Goal: Task Accomplishment & Management: Use online tool/utility

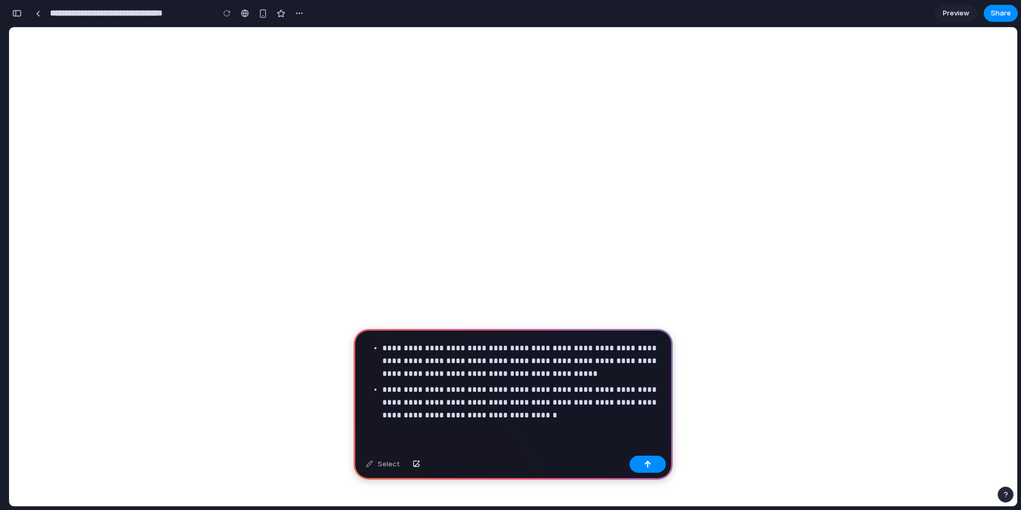
click at [388, 344] on p "**********" at bounding box center [521, 361] width 277 height 38
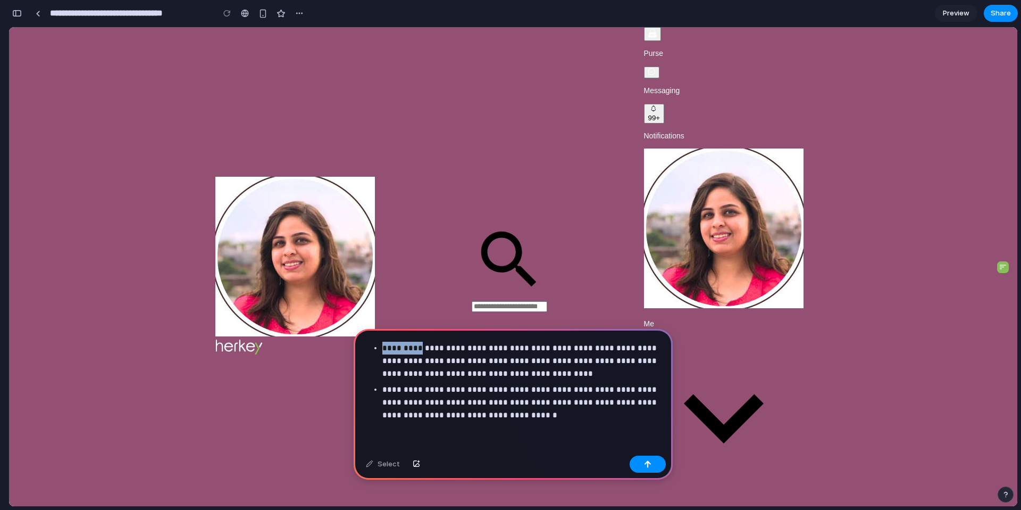
drag, startPoint x: 416, startPoint y: 345, endPoint x: 385, endPoint y: 349, distance: 31.7
click at [385, 349] on p "**********" at bounding box center [521, 361] width 277 height 38
click at [489, 355] on p "**********" at bounding box center [521, 361] width 277 height 38
click at [489, 346] on p "**********" at bounding box center [521, 361] width 277 height 38
click at [489, 345] on p "**********" at bounding box center [521, 361] width 277 height 38
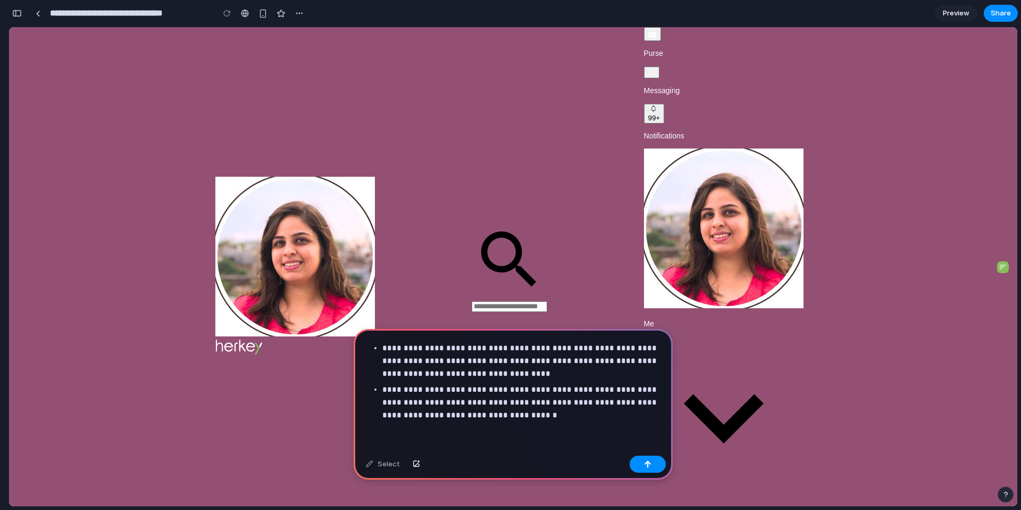
click at [558, 347] on p "**********" at bounding box center [521, 361] width 277 height 38
click at [497, 411] on p "**********" at bounding box center [521, 402] width 277 height 38
drag, startPoint x: 450, startPoint y: 397, endPoint x: 504, endPoint y: 393, distance: 54.4
click at [504, 393] on p "**********" at bounding box center [521, 402] width 277 height 38
drag, startPoint x: 640, startPoint y: 459, endPoint x: 691, endPoint y: 438, distance: 54.6
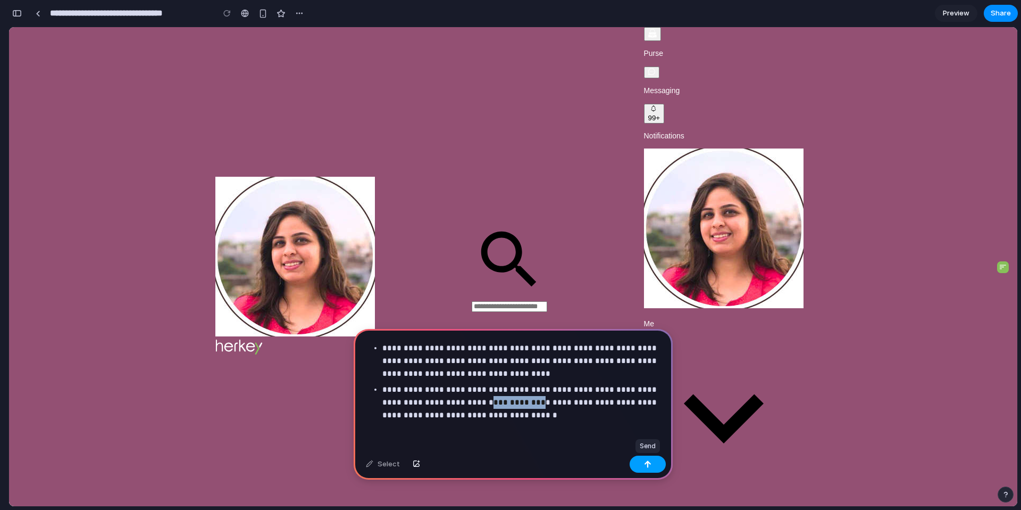
click at [640, 459] on button "button" at bounding box center [648, 463] width 36 height 17
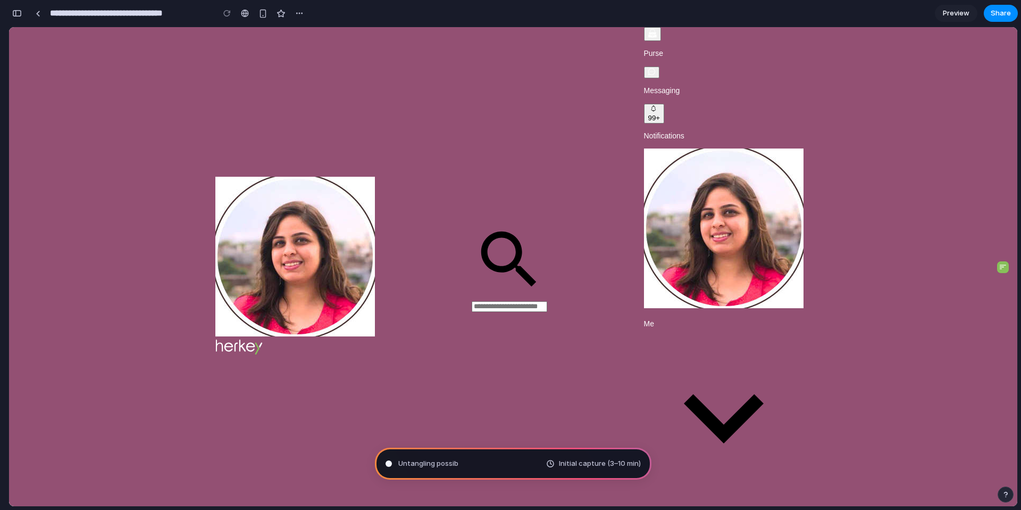
type input "**********"
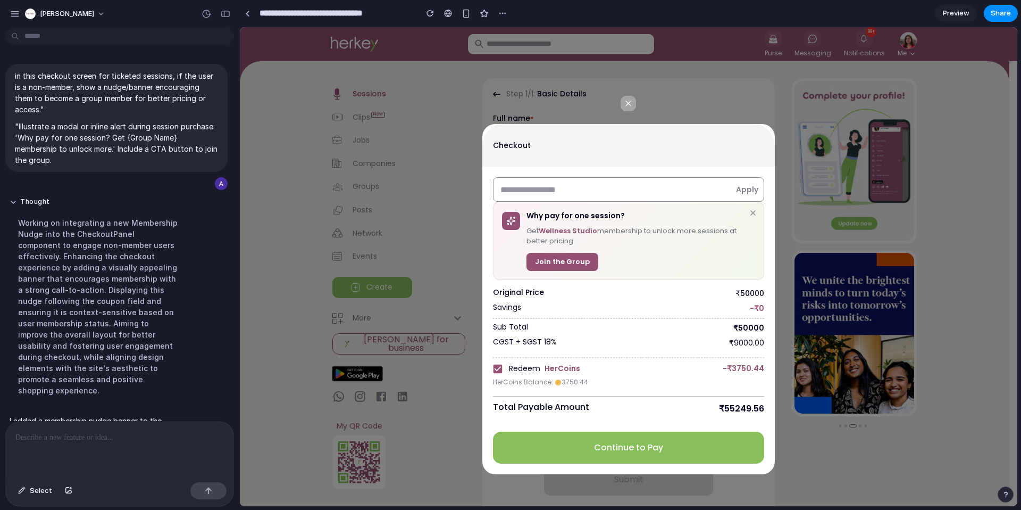
scroll to position [98, 0]
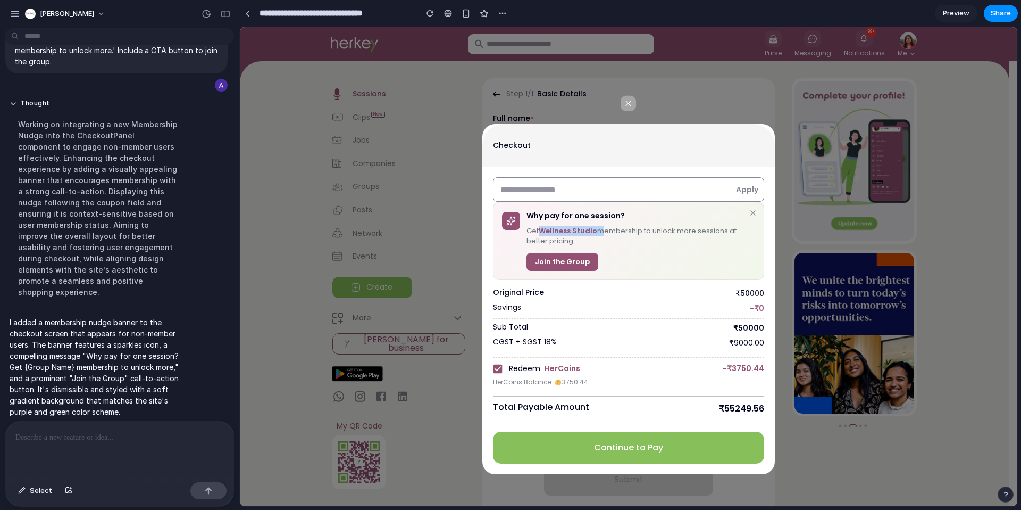
drag, startPoint x: 541, startPoint y: 230, endPoint x: 598, endPoint y: 230, distance: 58.0
click at [598, 230] on p "Get Wellness Studio membership to unlock more sessions at better pricing." at bounding box center [637, 236] width 220 height 21
click at [587, 230] on strong "Wellness Studio" at bounding box center [568, 231] width 59 height 10
click at [20, 493] on div "button" at bounding box center [21, 490] width 7 height 6
click at [548, 230] on div at bounding box center [629, 266] width 778 height 479
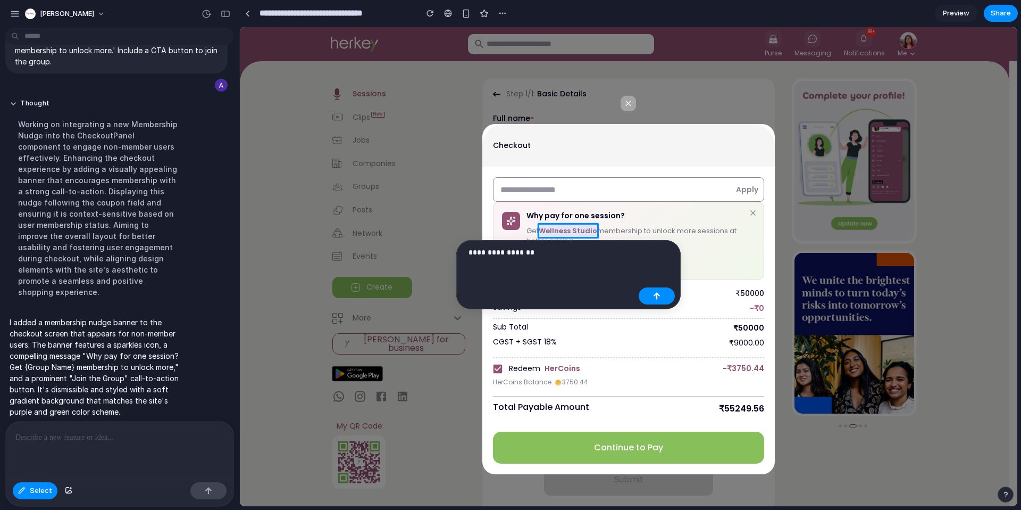
click at [526, 249] on p "**********" at bounding box center [552, 252] width 166 height 13
click at [549, 255] on p "**********" at bounding box center [552, 252] width 166 height 13
drag, startPoint x: 657, startPoint y: 290, endPoint x: 415, endPoint y: 263, distance: 243.0
click at [657, 290] on button "button" at bounding box center [657, 295] width 36 height 17
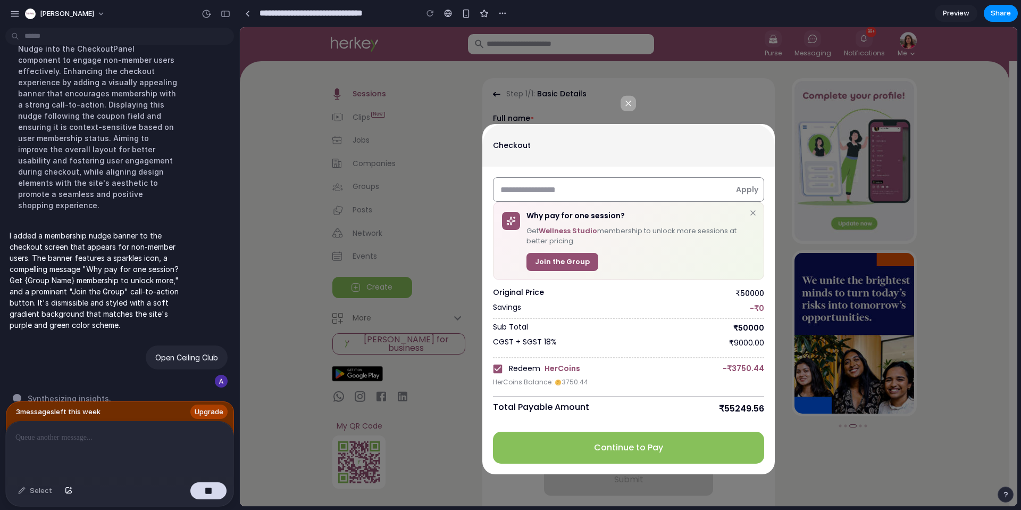
scroll to position [194, 0]
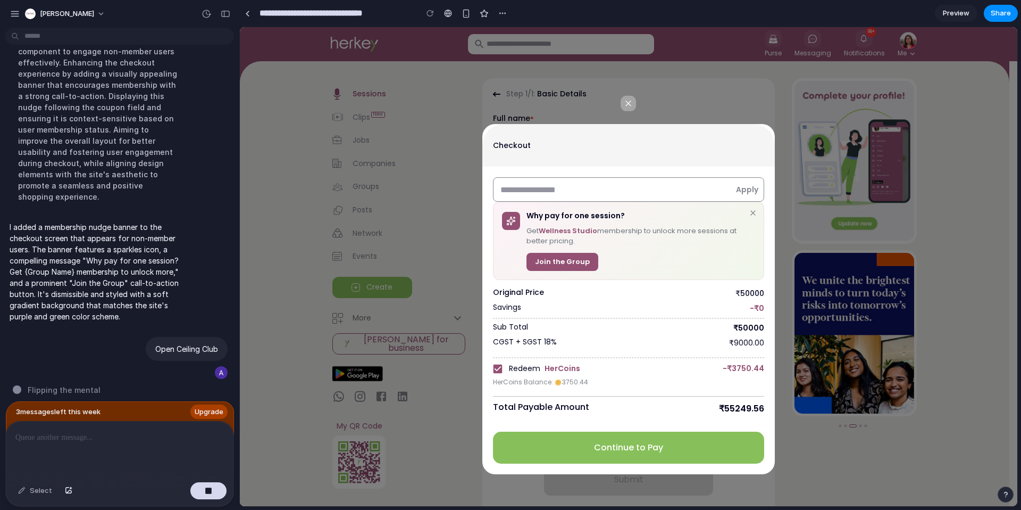
click at [130, 431] on p at bounding box center [119, 437] width 209 height 13
click at [529, 227] on p "Get Wellness Studio membership to unlock more sessions at better pricing." at bounding box center [637, 236] width 220 height 21
drag, startPoint x: 526, startPoint y: 215, endPoint x: 634, endPoint y: 239, distance: 110.6
click at [634, 239] on div "Why pay for one session? Get Wellness Studio membership to unlock more sessions…" at bounding box center [641, 241] width 229 height 60
click at [634, 239] on p "Get Wellness Studio membership to unlock more sessions at better pricing." at bounding box center [637, 236] width 220 height 21
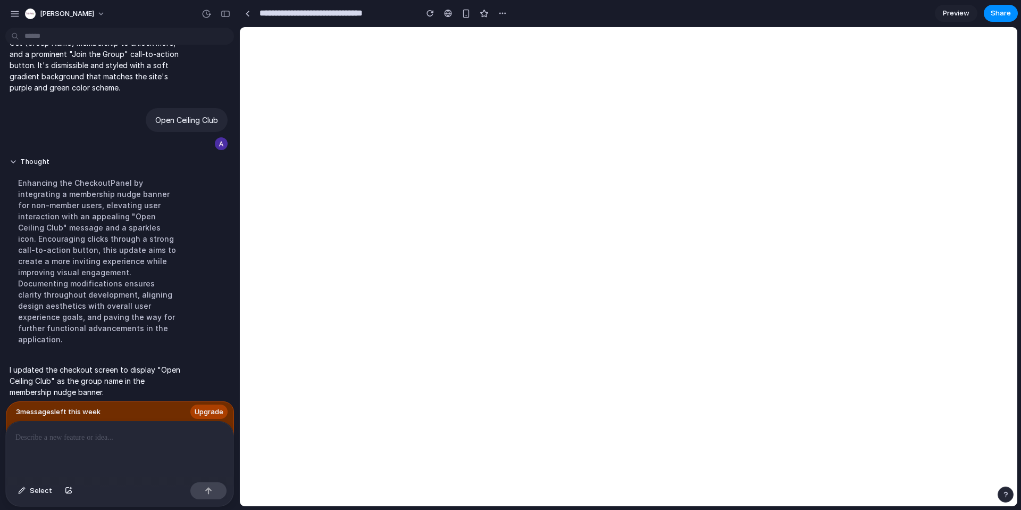
scroll to position [0, 0]
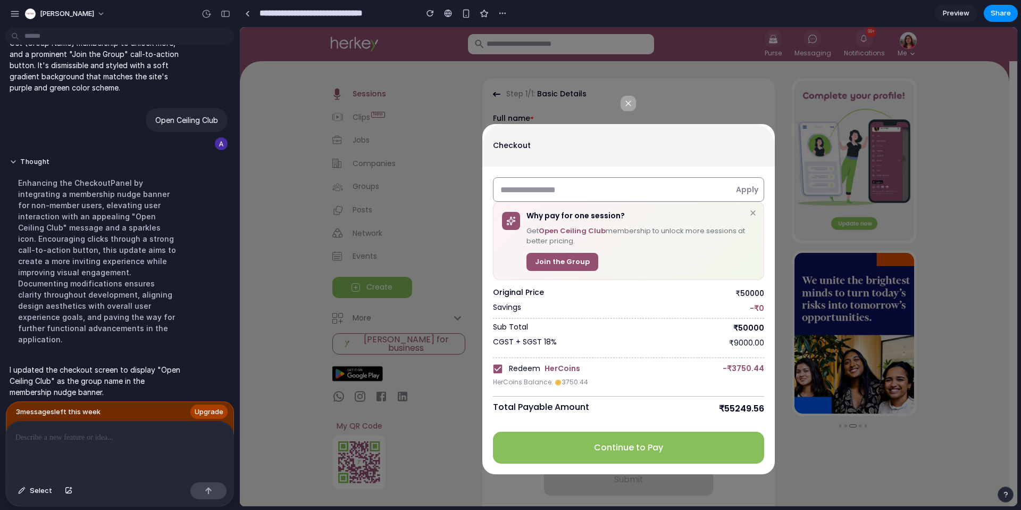
click at [149, 431] on p at bounding box center [117, 437] width 204 height 13
drag, startPoint x: 319, startPoint y: 459, endPoint x: 283, endPoint y: 390, distance: 77.3
click at [18, 489] on button "Select" at bounding box center [35, 490] width 45 height 17
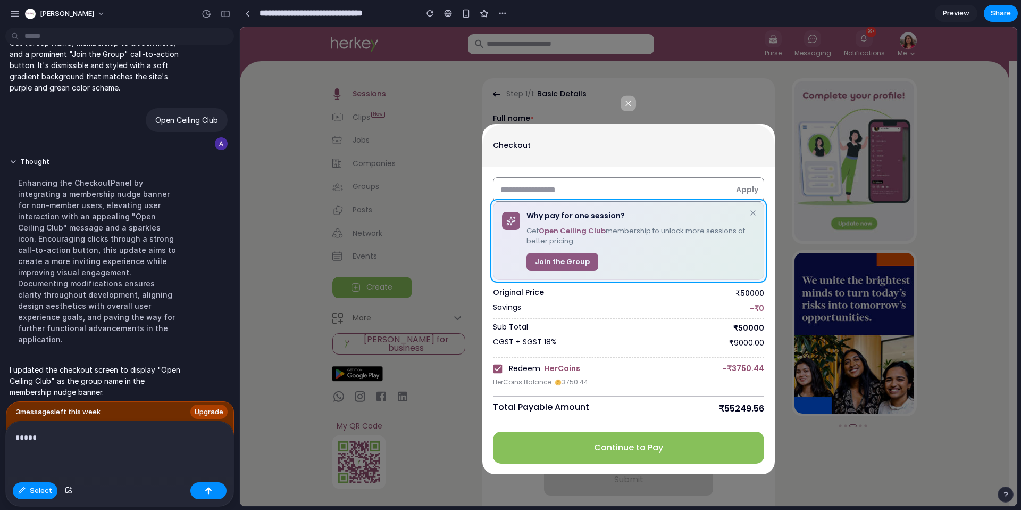
click at [566, 277] on div at bounding box center [629, 266] width 778 height 479
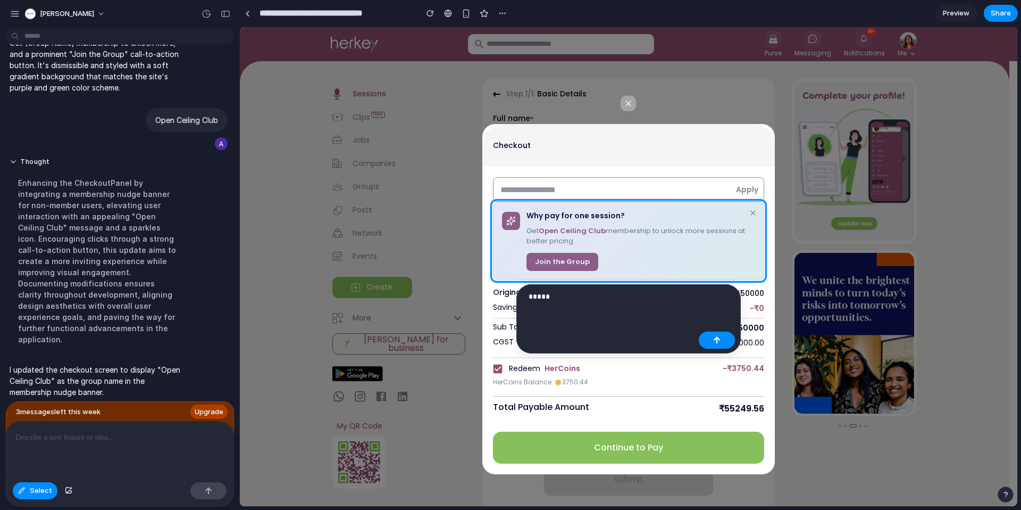
click at [592, 302] on p "*****" at bounding box center [612, 296] width 166 height 13
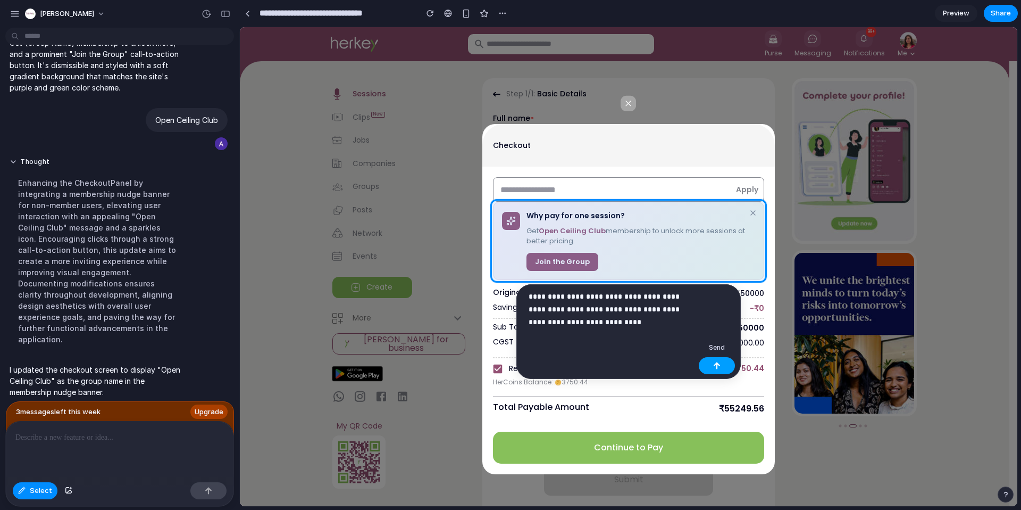
drag, startPoint x: 720, startPoint y: 362, endPoint x: 478, endPoint y: 336, distance: 242.9
click at [720, 362] on div "button" at bounding box center [716, 365] width 7 height 7
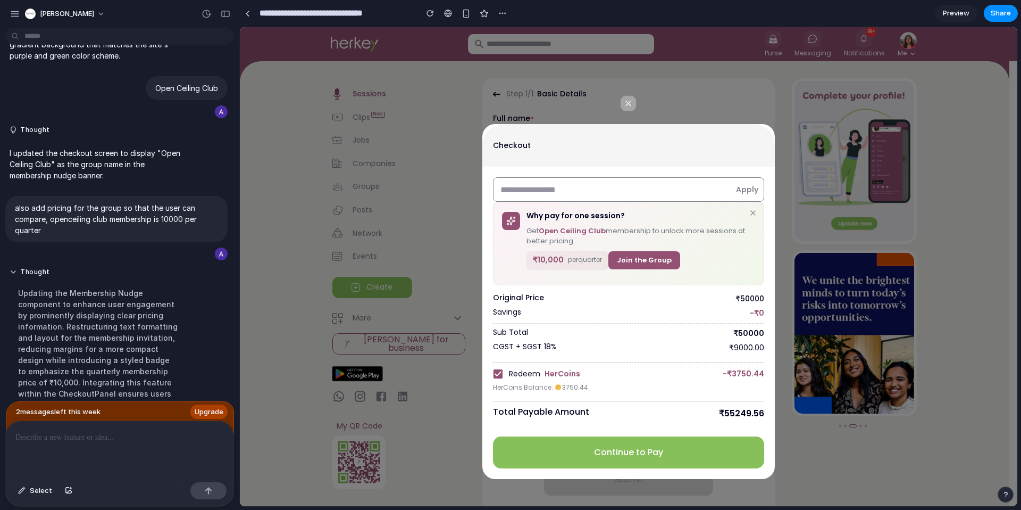
scroll to position [239, 0]
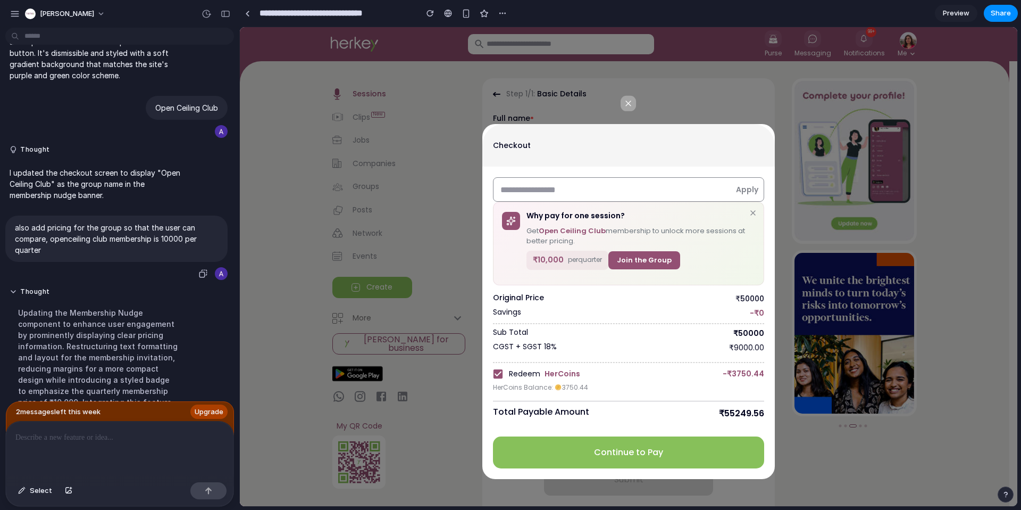
click at [186, 245] on p "also add pricing for the group so that the user can compare, openceiling club m…" at bounding box center [116, 239] width 203 height 34
click at [112, 245] on p "also add pricing for the group so that the user can compare, openceiling club m…" at bounding box center [116, 239] width 203 height 34
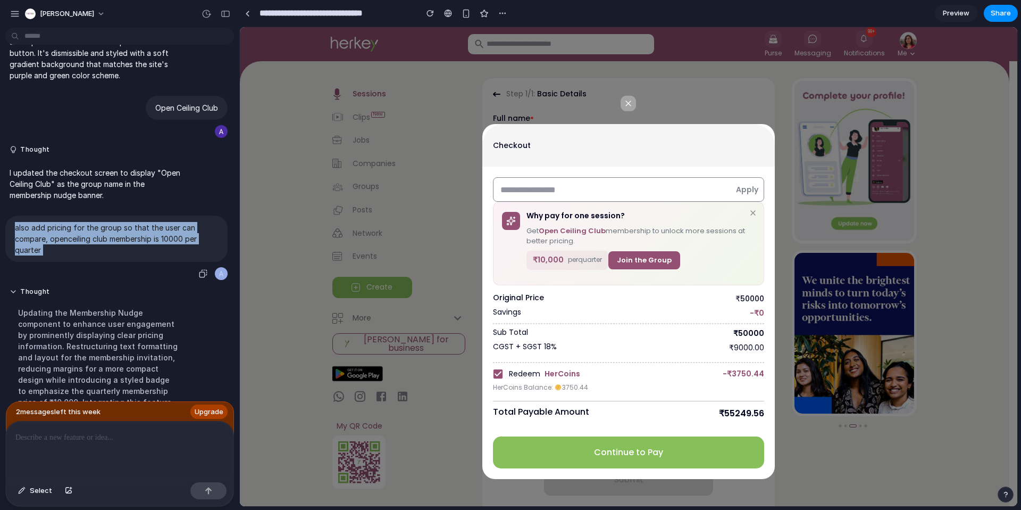
click at [112, 245] on p "also add pricing for the group so that the user can compare, openceiling club m…" at bounding box center [116, 239] width 203 height 34
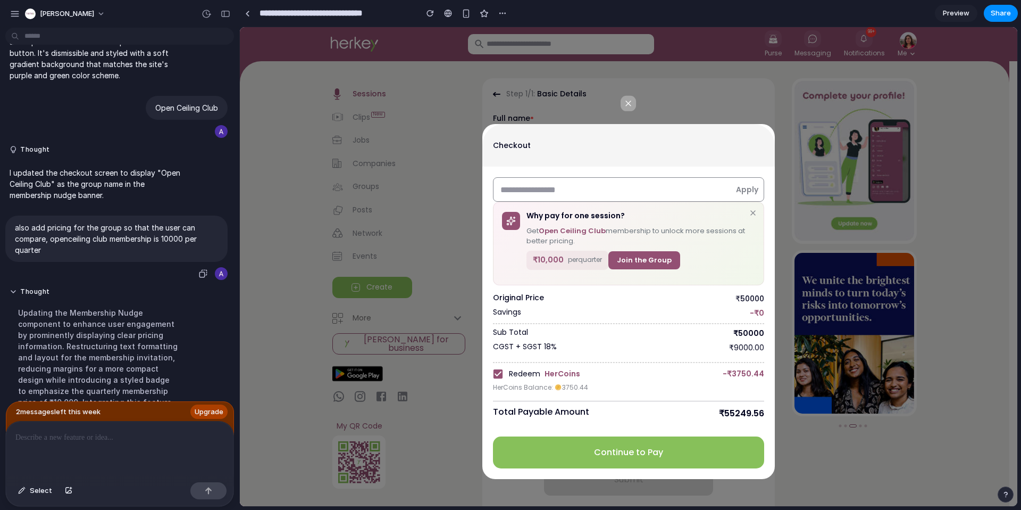
click at [76, 242] on p "also add pricing for the group so that the user can compare, openceiling club m…" at bounding box center [116, 239] width 203 height 34
click at [72, 246] on p "also add pricing for the group so that the user can compare, openceiling club m…" at bounding box center [116, 239] width 203 height 34
click at [186, 245] on p "also add pricing for the group so that the user can compare, openceiling club m…" at bounding box center [116, 239] width 203 height 34
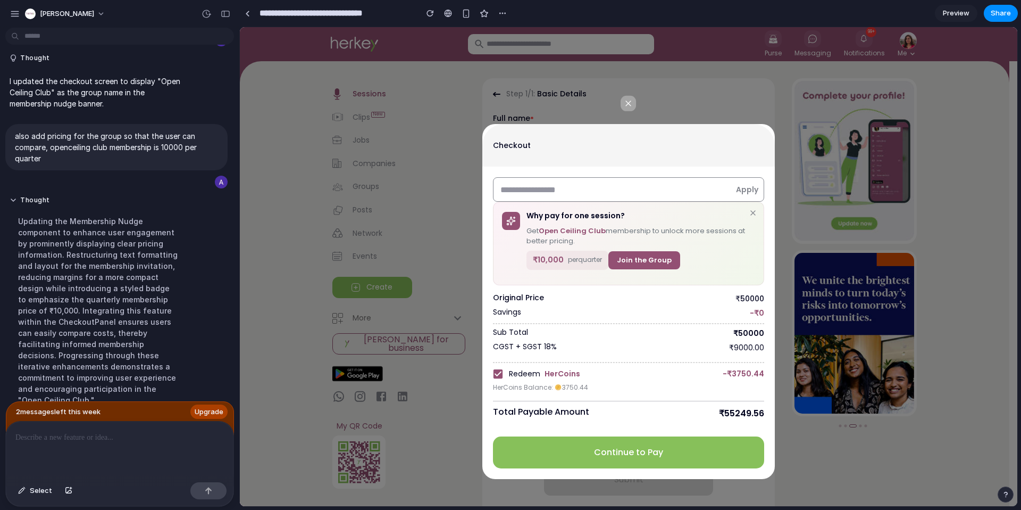
scroll to position [413, 0]
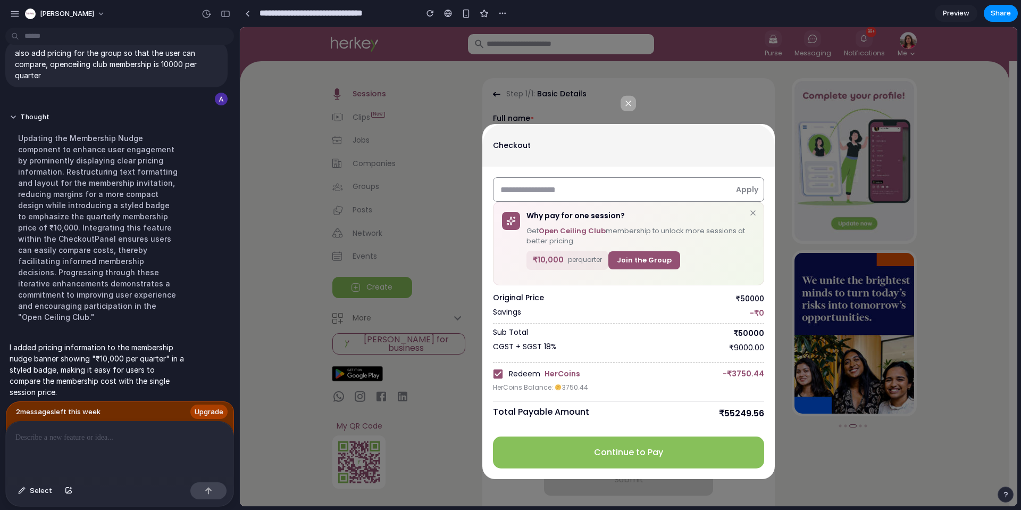
click at [111, 434] on p at bounding box center [117, 437] width 204 height 13
click at [21, 488] on div "button" at bounding box center [21, 490] width 7 height 6
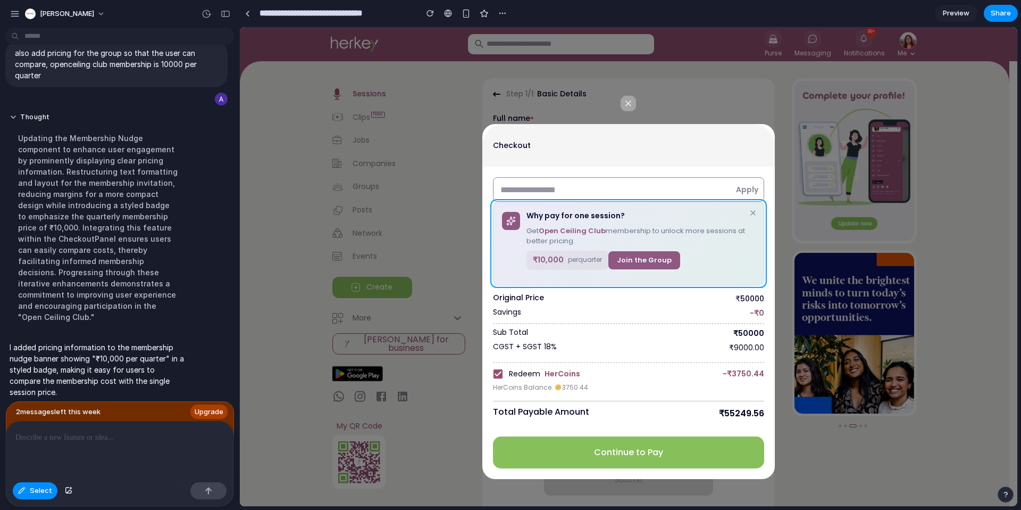
click at [662, 277] on div at bounding box center [629, 266] width 778 height 479
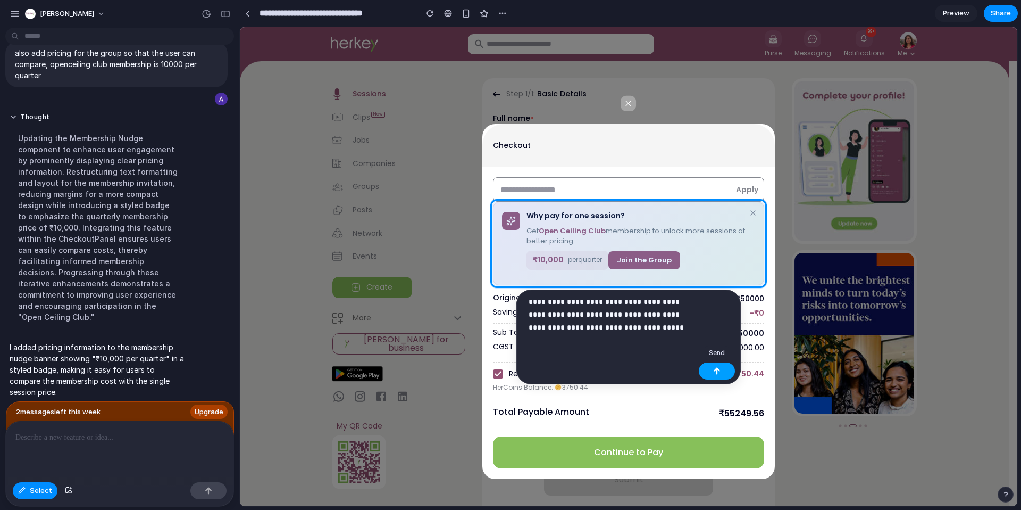
click at [712, 375] on button "button" at bounding box center [717, 370] width 36 height 17
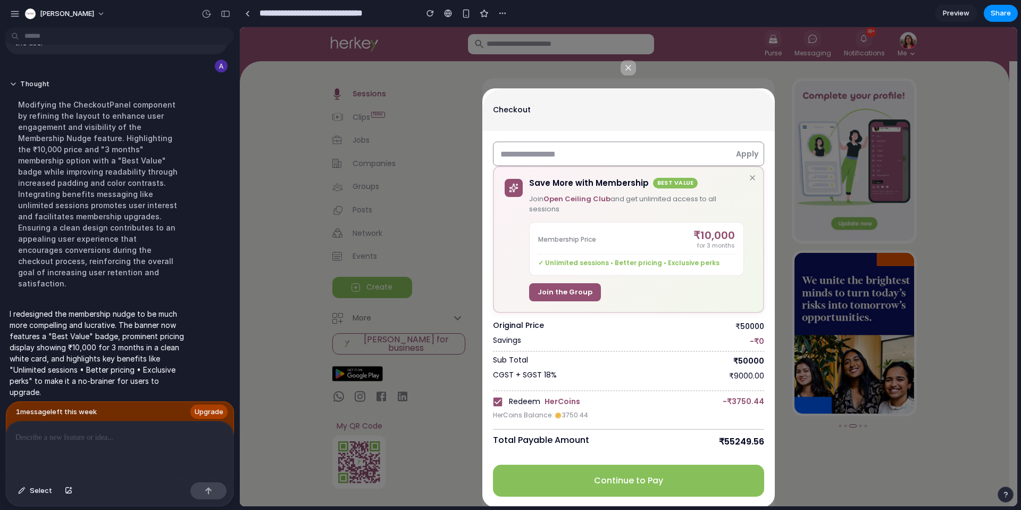
scroll to position [37, 0]
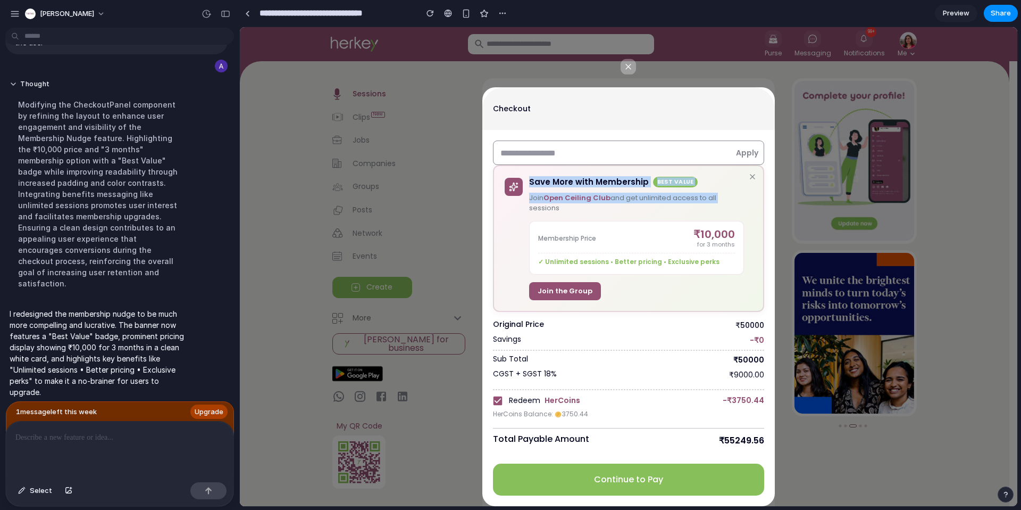
drag, startPoint x: 525, startPoint y: 180, endPoint x: 722, endPoint y: 196, distance: 198.5
click at [722, 196] on div "Save More with Membership Best Value Join Open Ceiling Club and get unlimited a…" at bounding box center [629, 238] width 248 height 123
click at [722, 196] on p "Join Open Ceiling Club and get unlimited access to all sessions" at bounding box center [636, 203] width 215 height 21
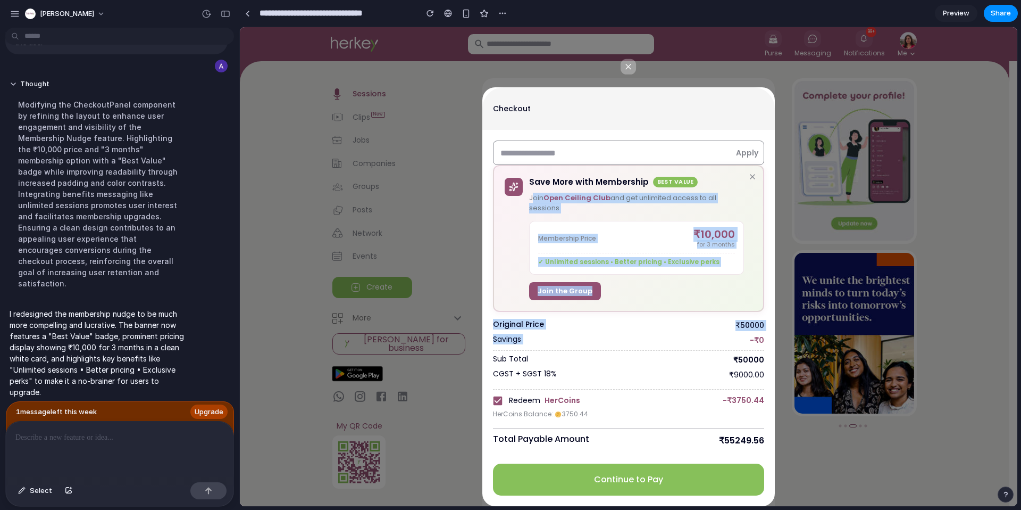
drag, startPoint x: 528, startPoint y: 196, endPoint x: 648, endPoint y: 333, distance: 182.1
click at [648, 333] on div "Apply ​ Save More with Membership Best Value Join Open Ceiling Club and get unl…" at bounding box center [628, 317] width 271 height 355
click at [645, 290] on div "Save More with Membership Best Value Join Open Ceiling Club and get unlimited a…" at bounding box center [640, 238] width 223 height 123
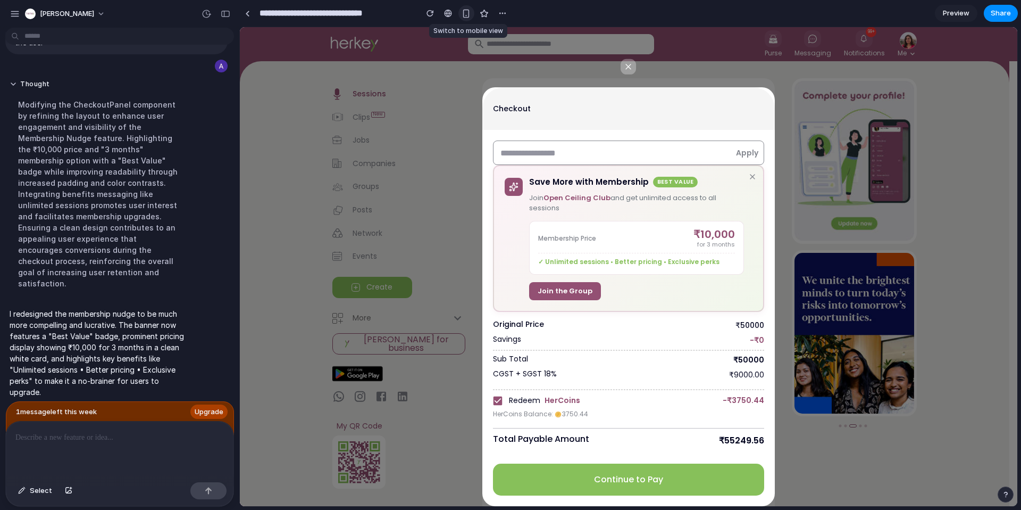
click at [465, 11] on div "button" at bounding box center [466, 13] width 9 height 9
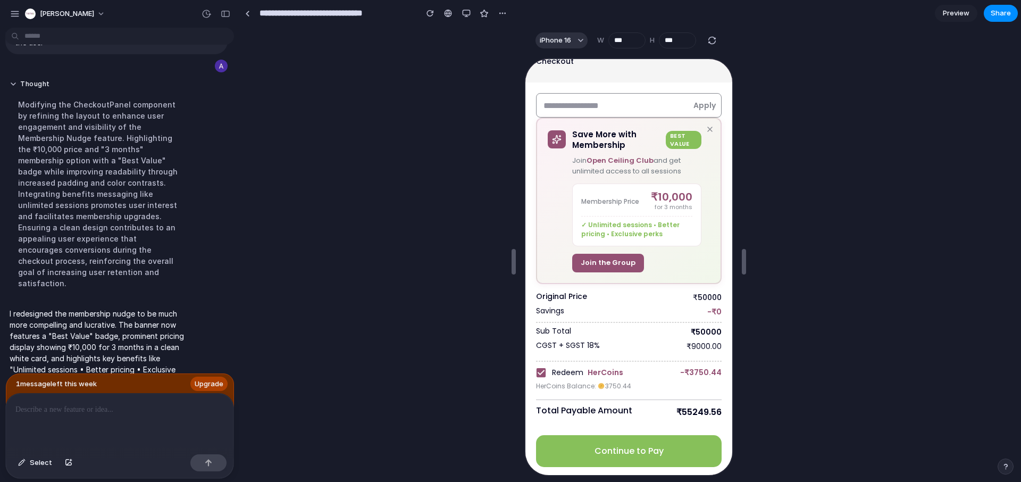
scroll to position [55, 0]
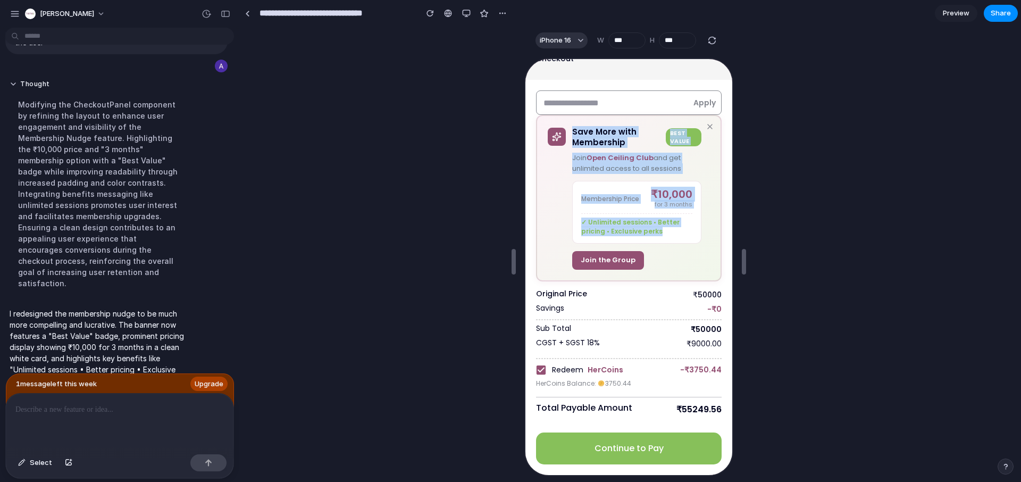
drag, startPoint x: 543, startPoint y: 120, endPoint x: 663, endPoint y: 243, distance: 171.5
click at [663, 243] on div "Save More with Membership Best Value Join Open Ceiling Club and get unlimited a…" at bounding box center [628, 197] width 186 height 166
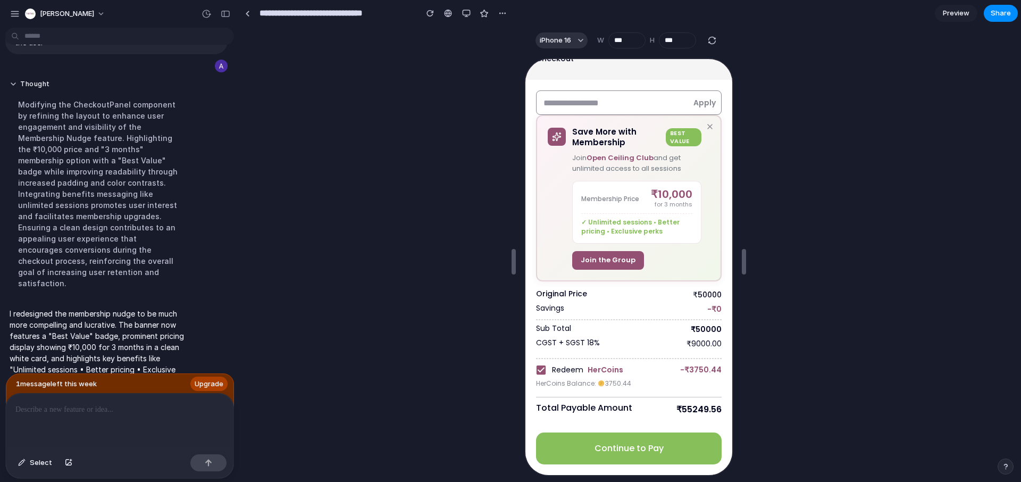
click at [674, 249] on div "Save More with Membership Best Value Join Open Ceiling Club and get unlimited a…" at bounding box center [640, 197] width 138 height 143
